Goal: Transaction & Acquisition: Purchase product/service

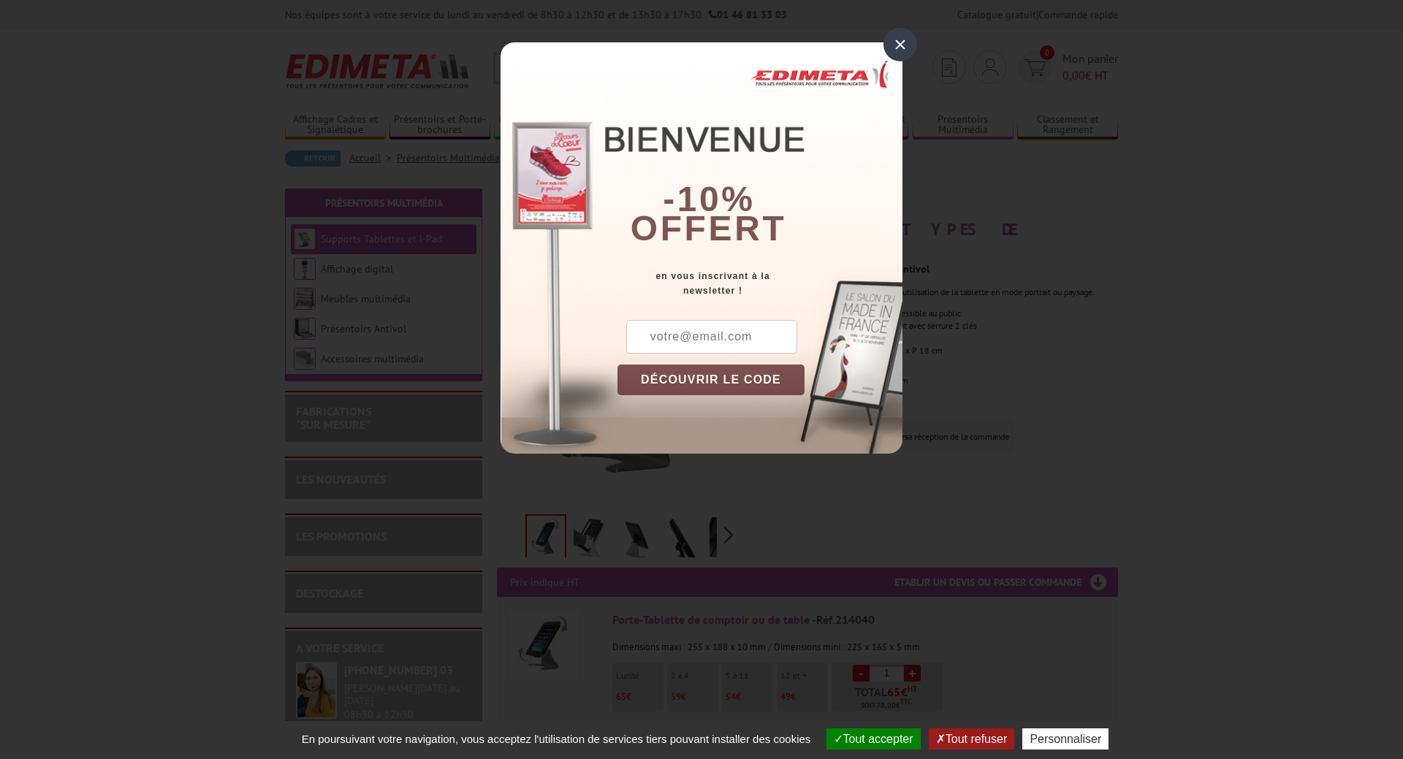
click at [899, 43] on div "×" at bounding box center [901, 45] width 34 height 34
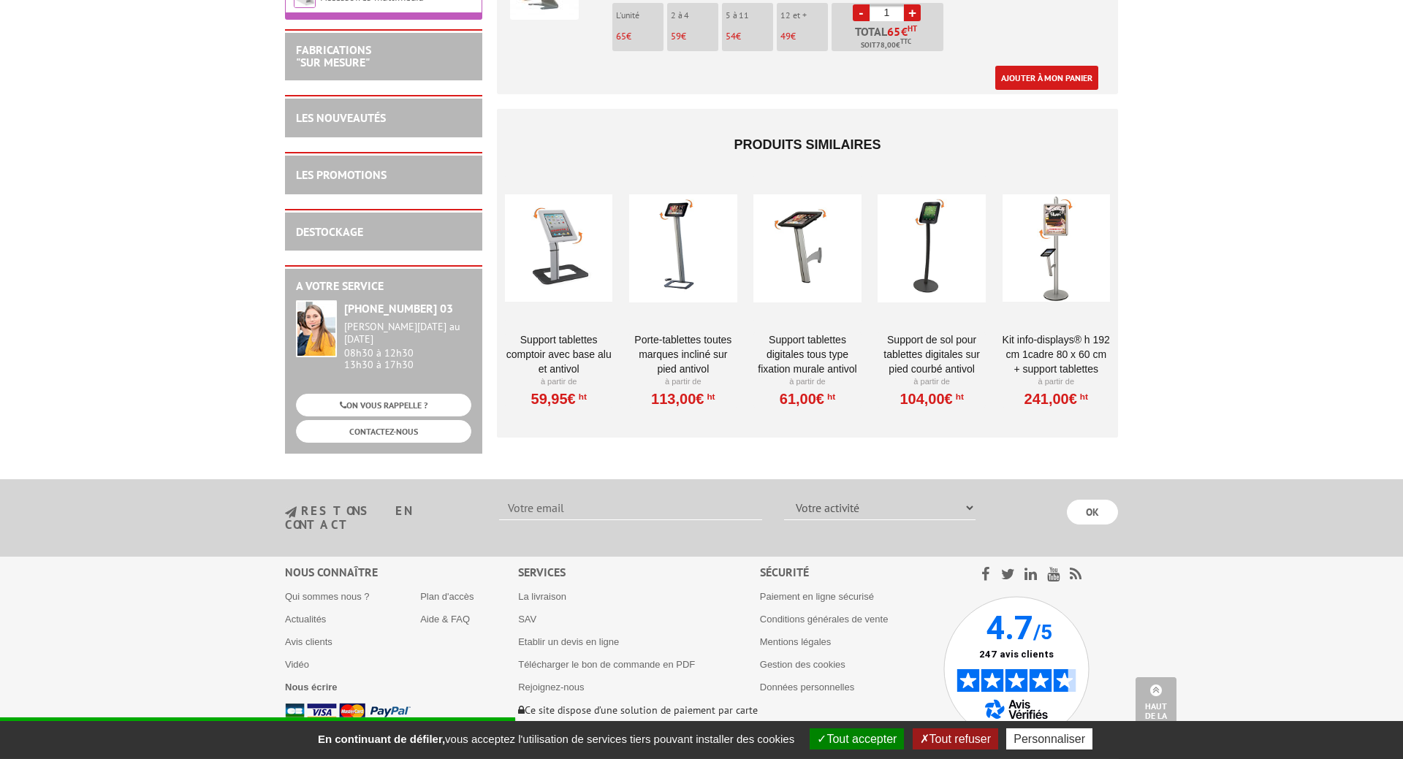
scroll to position [690, 0]
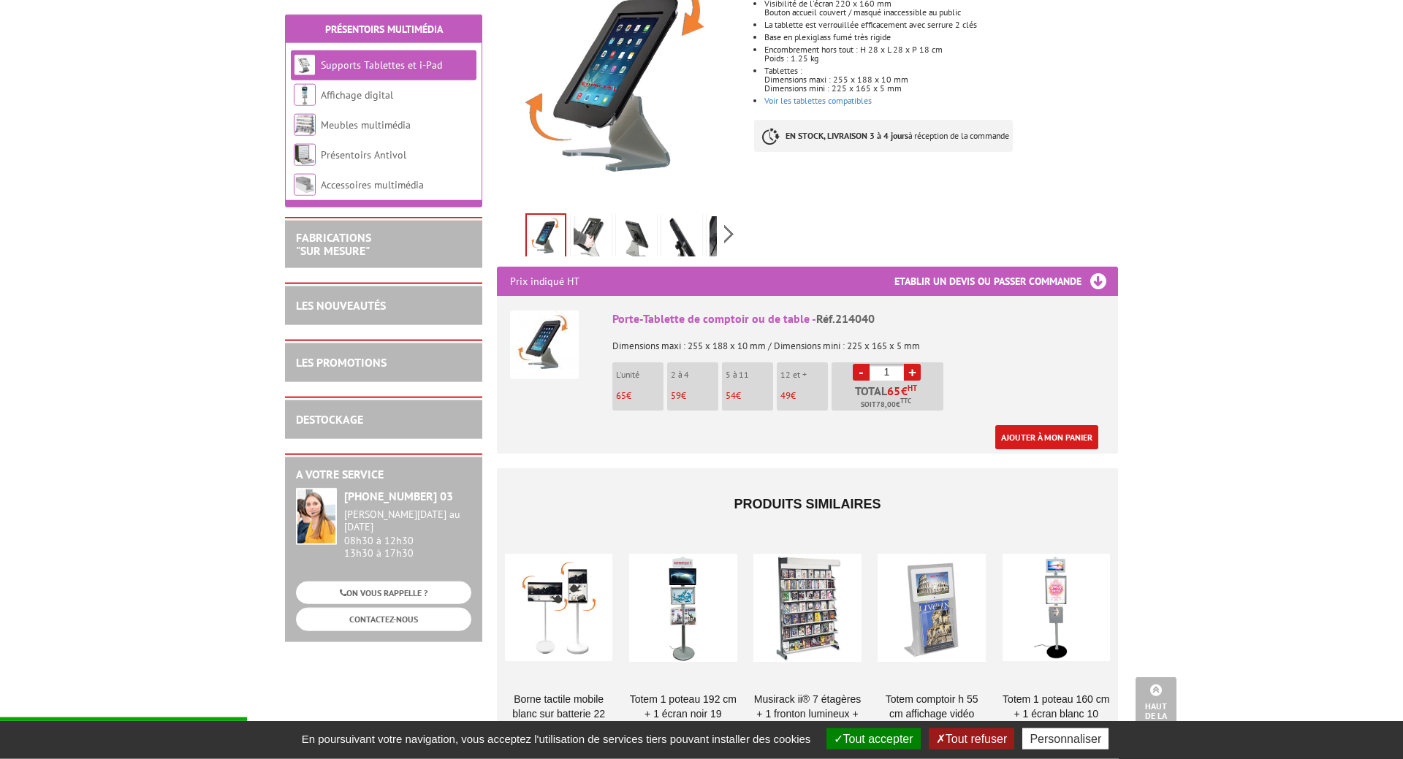
scroll to position [298, 0]
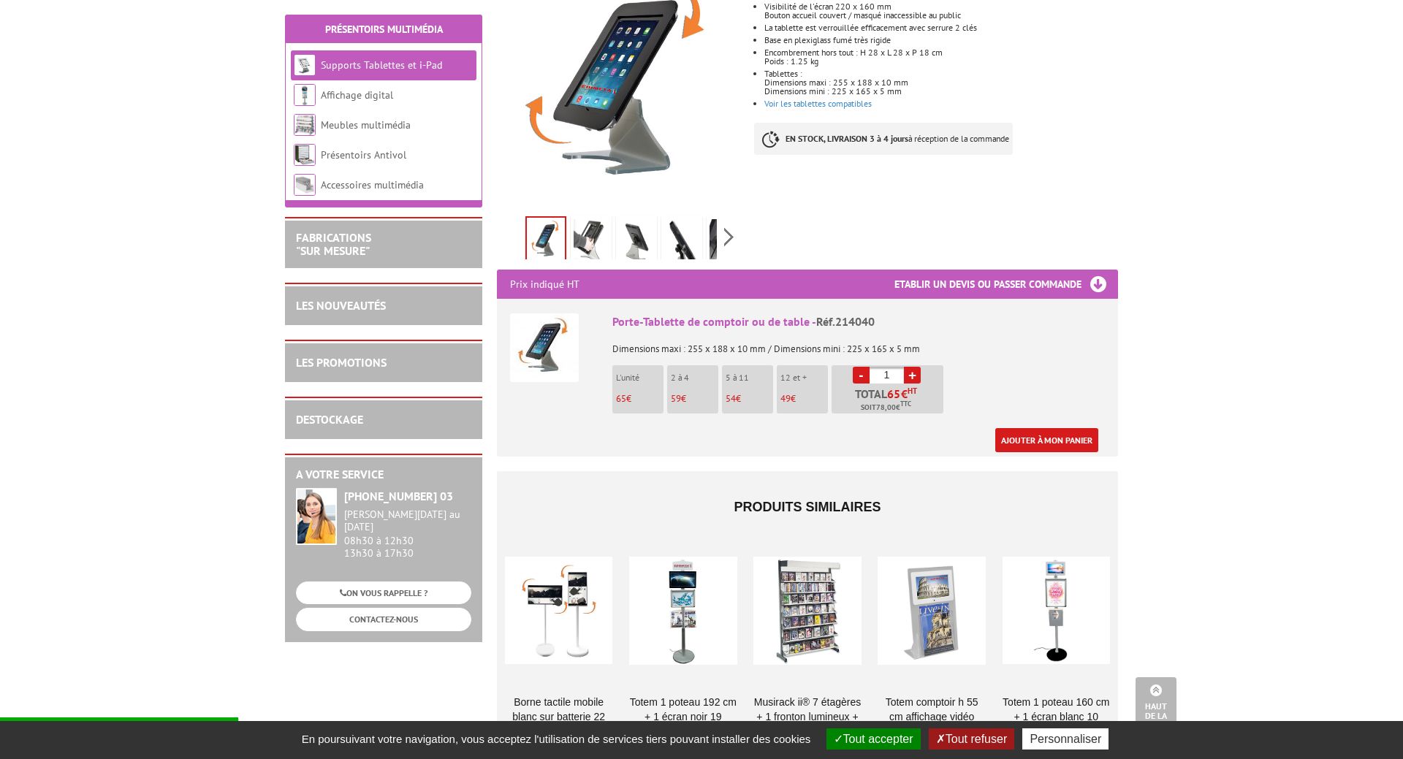
click at [548, 221] on img at bounding box center [546, 240] width 38 height 45
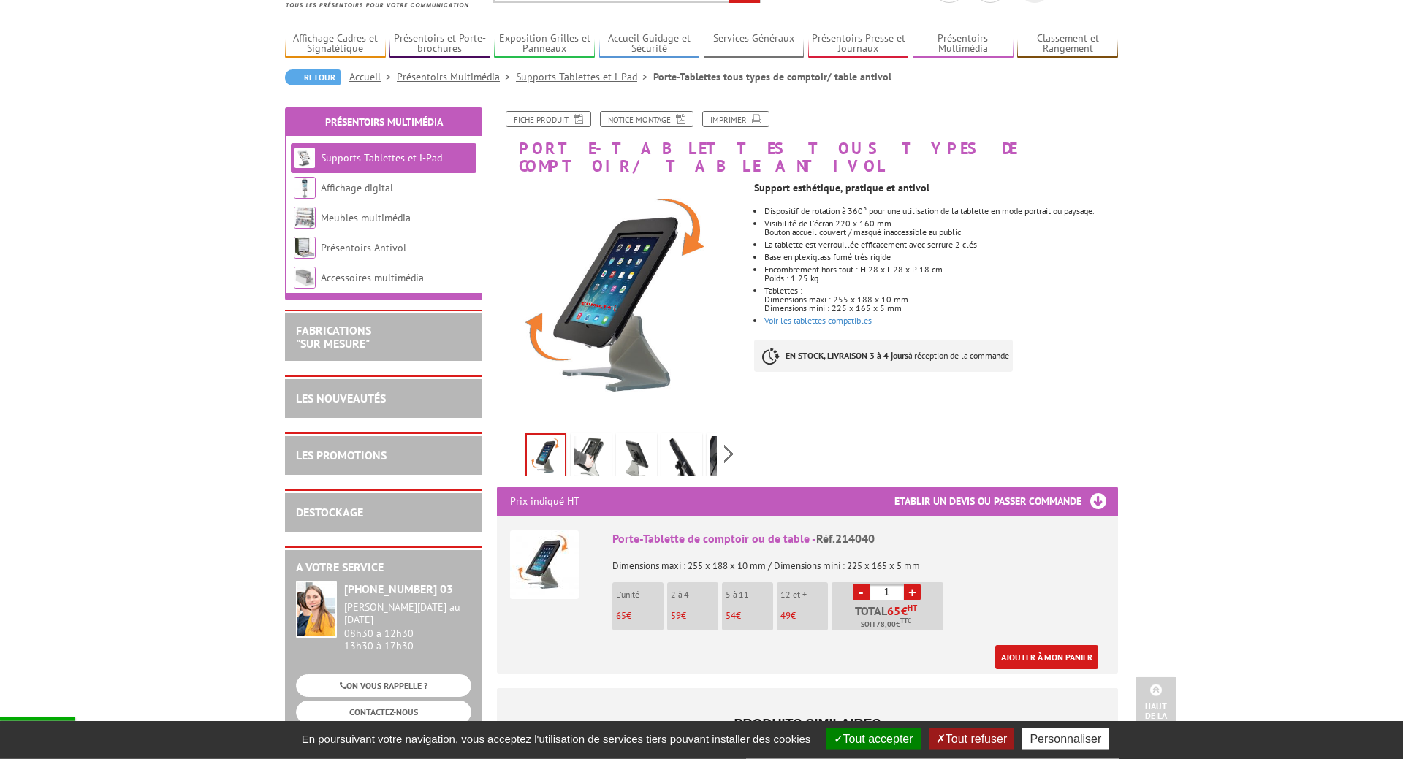
scroll to position [75, 0]
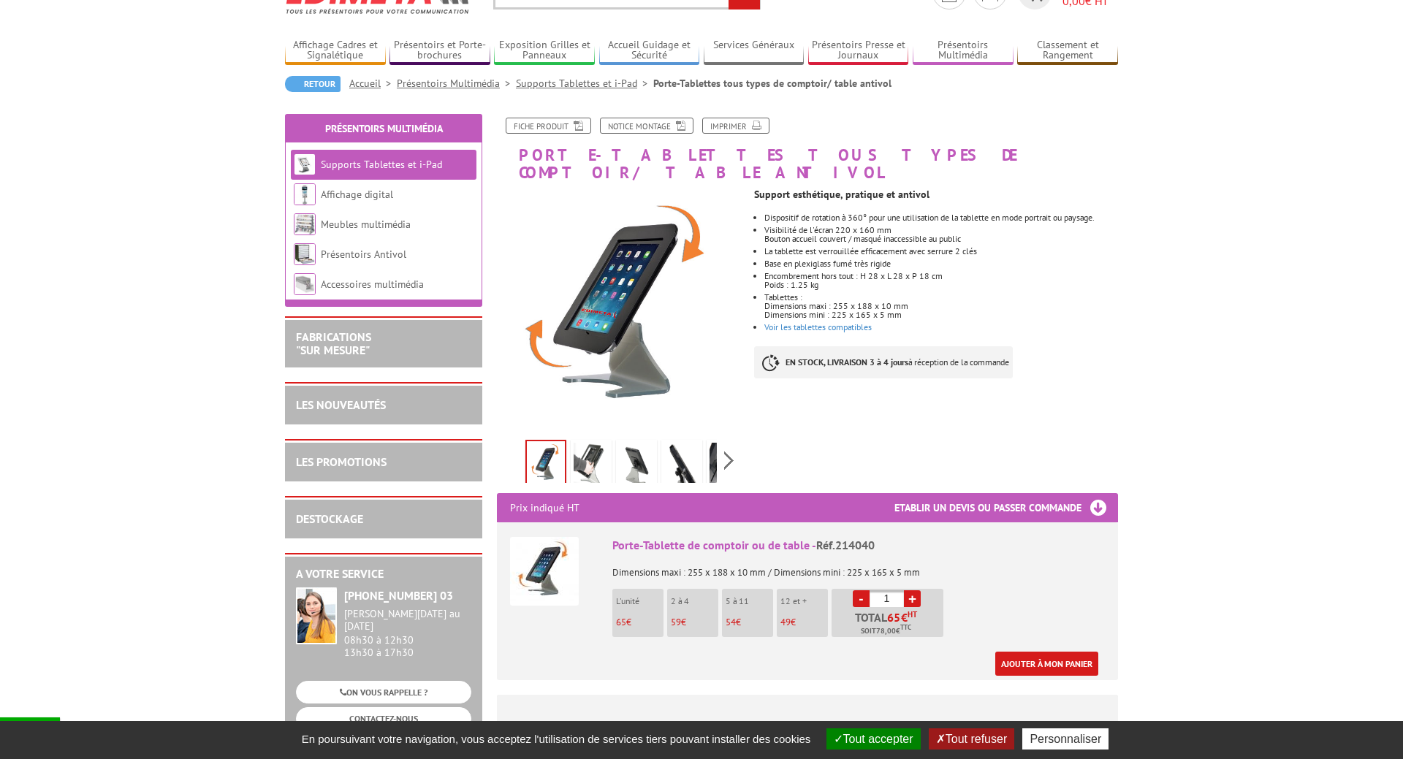
click at [585, 443] on img at bounding box center [591, 465] width 35 height 45
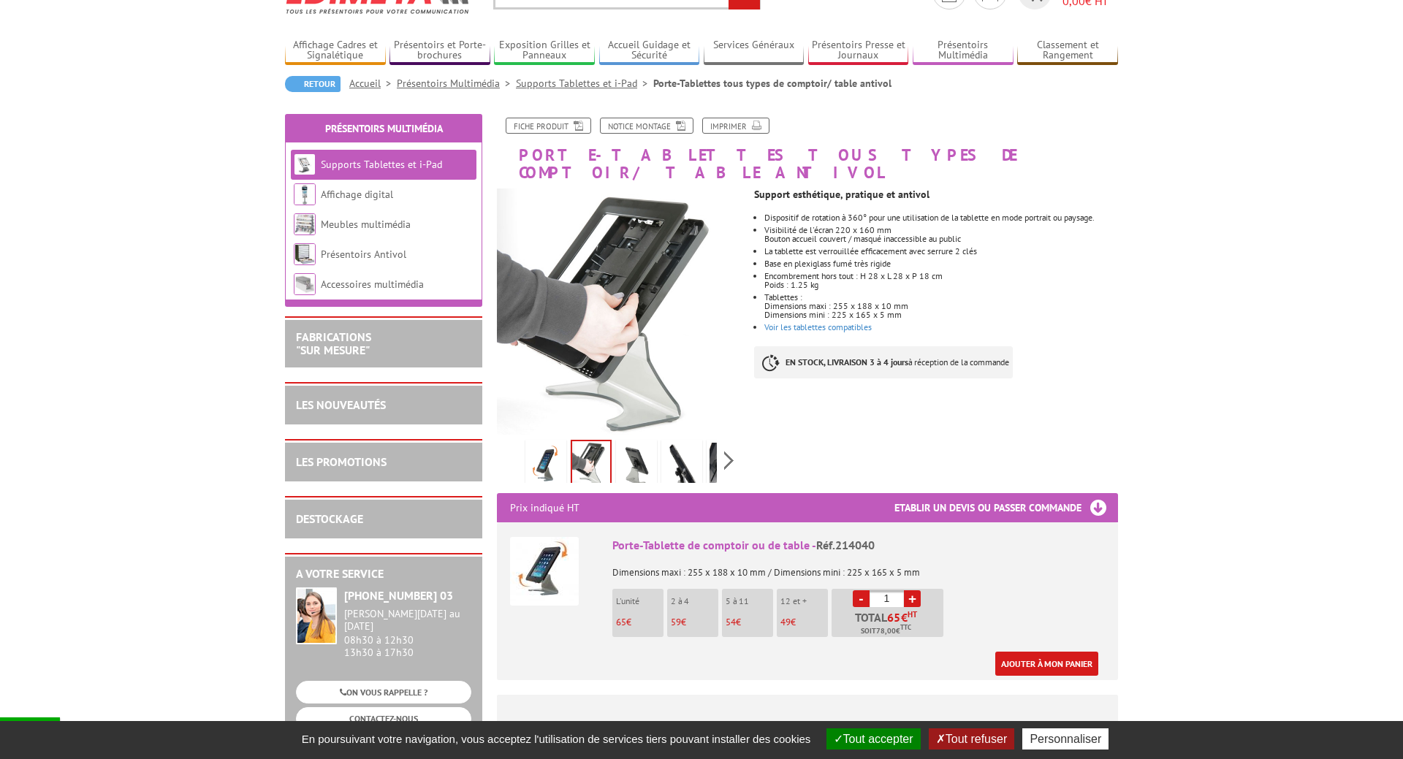
click at [645, 443] on img at bounding box center [636, 465] width 35 height 45
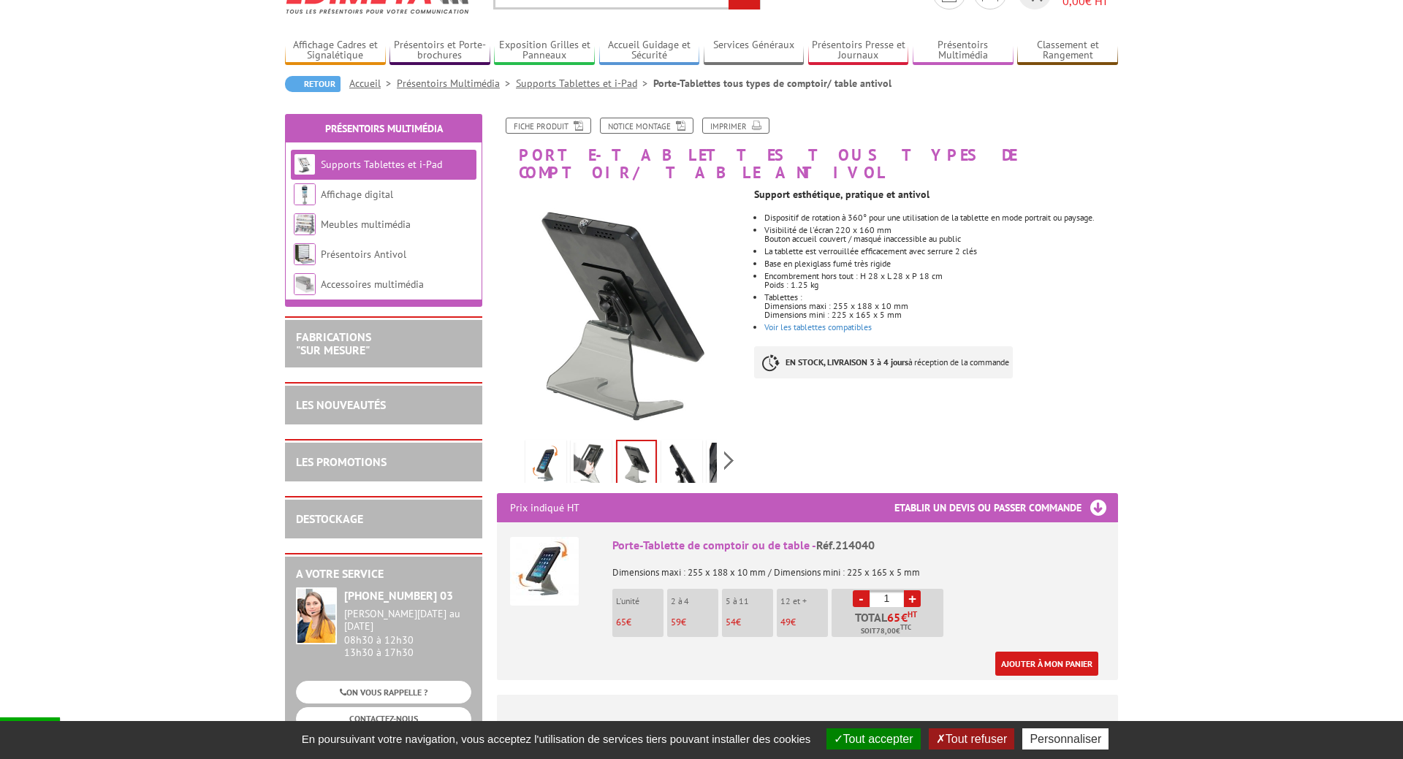
click at [687, 443] on img at bounding box center [681, 465] width 35 height 45
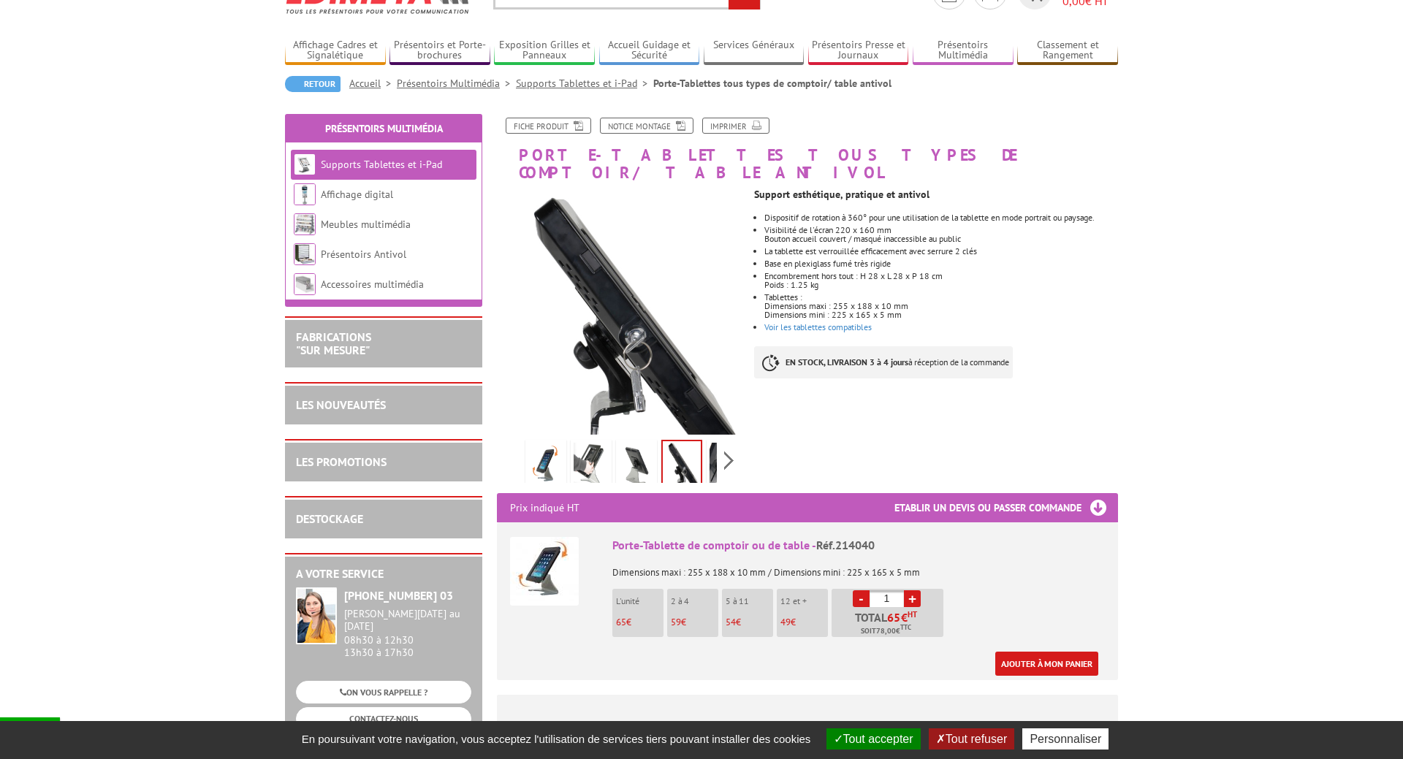
click at [719, 449] on div "Previous Next" at bounding box center [620, 460] width 246 height 51
click at [714, 451] on img at bounding box center [727, 465] width 35 height 45
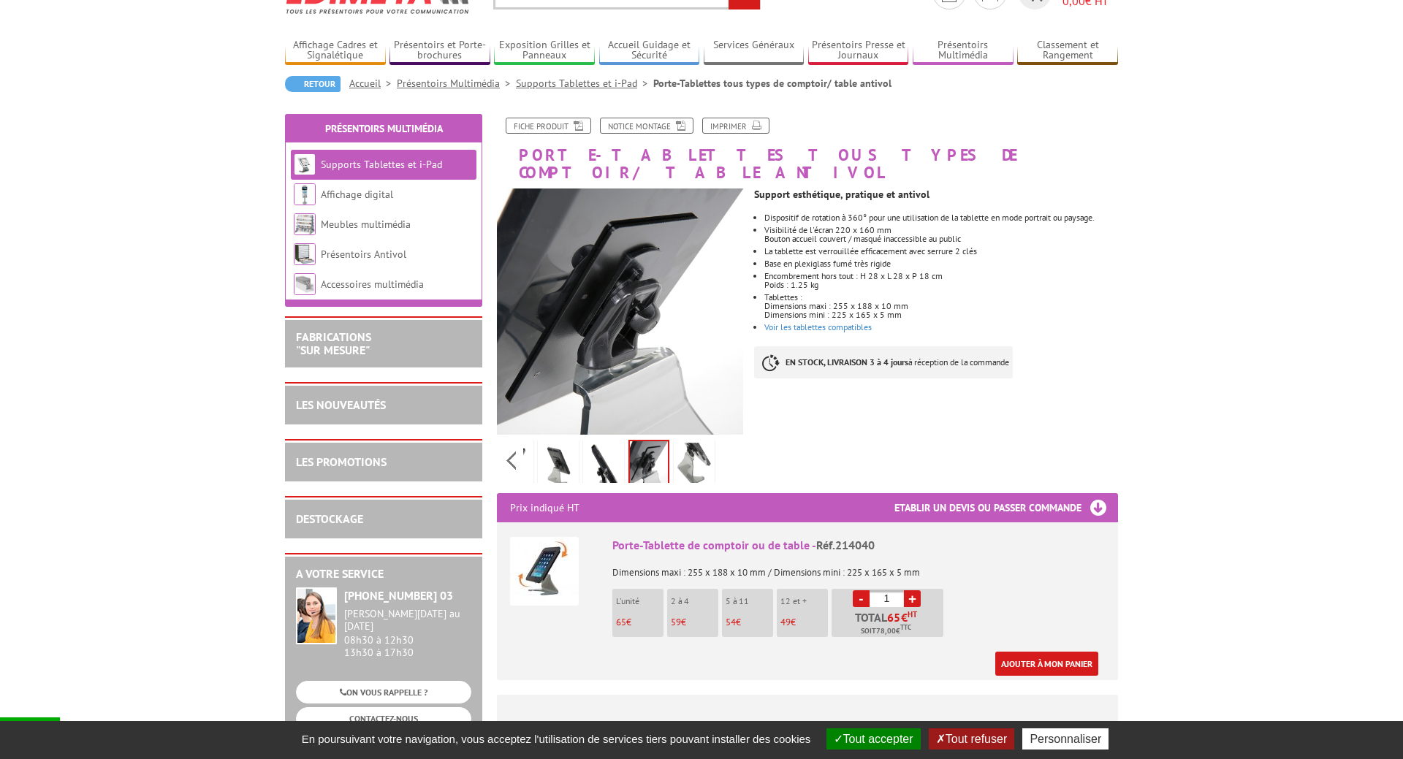
click at [703, 448] on img at bounding box center [694, 465] width 35 height 45
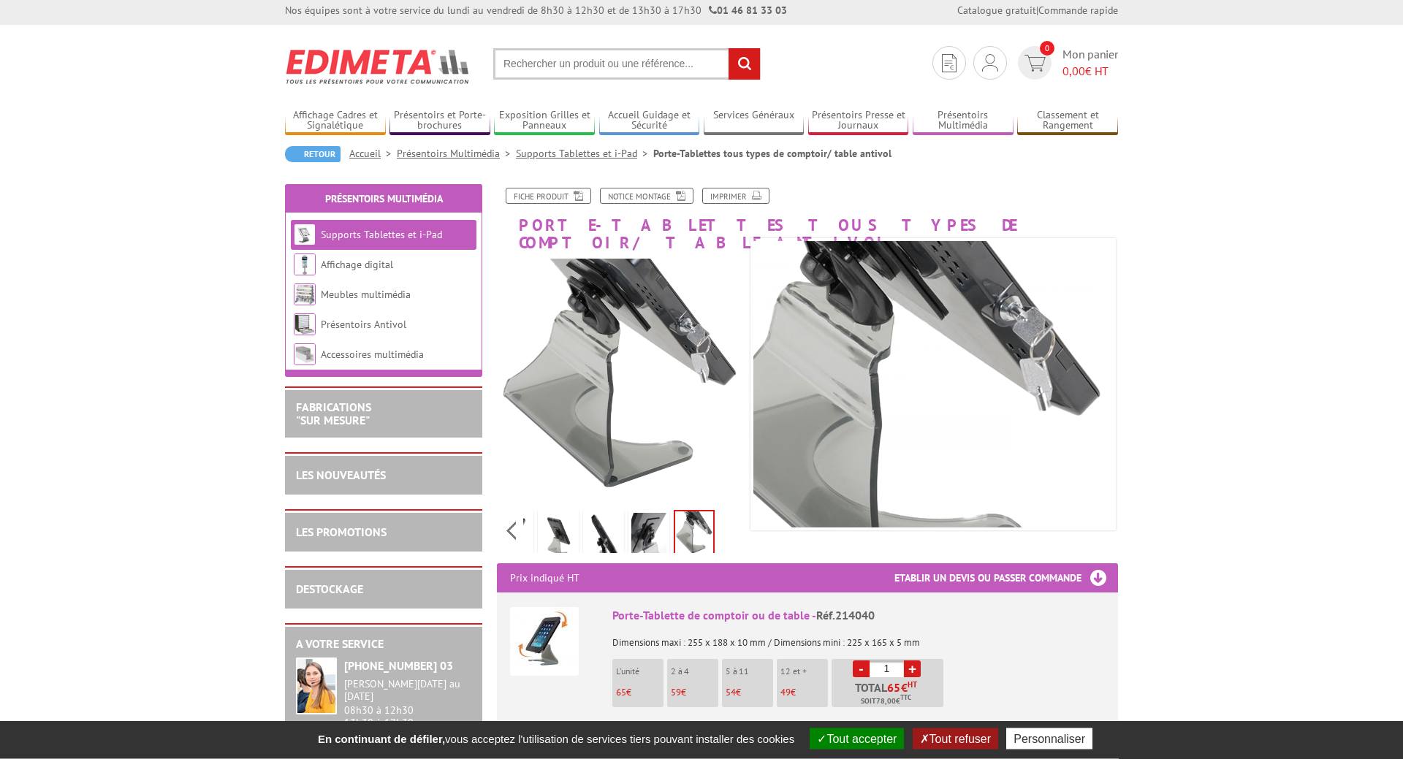
scroll to position [0, 0]
